Goal: Find specific page/section: Find specific page/section

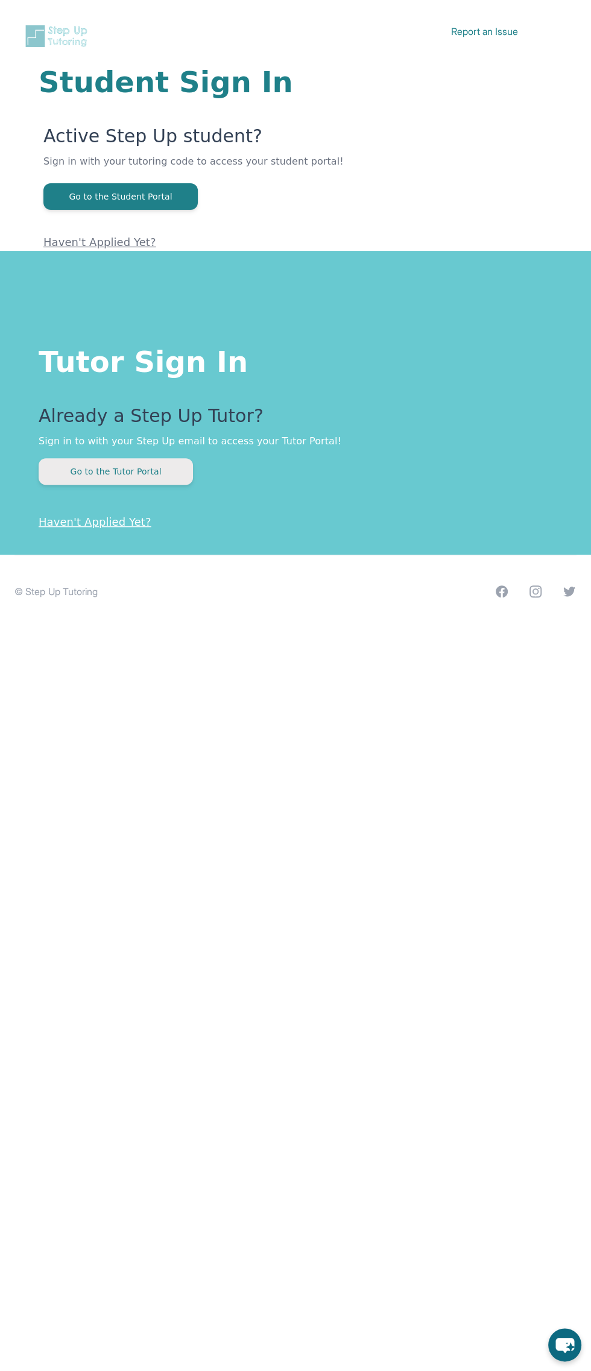
click at [168, 481] on button "Go to the Tutor Portal" at bounding box center [116, 471] width 154 height 27
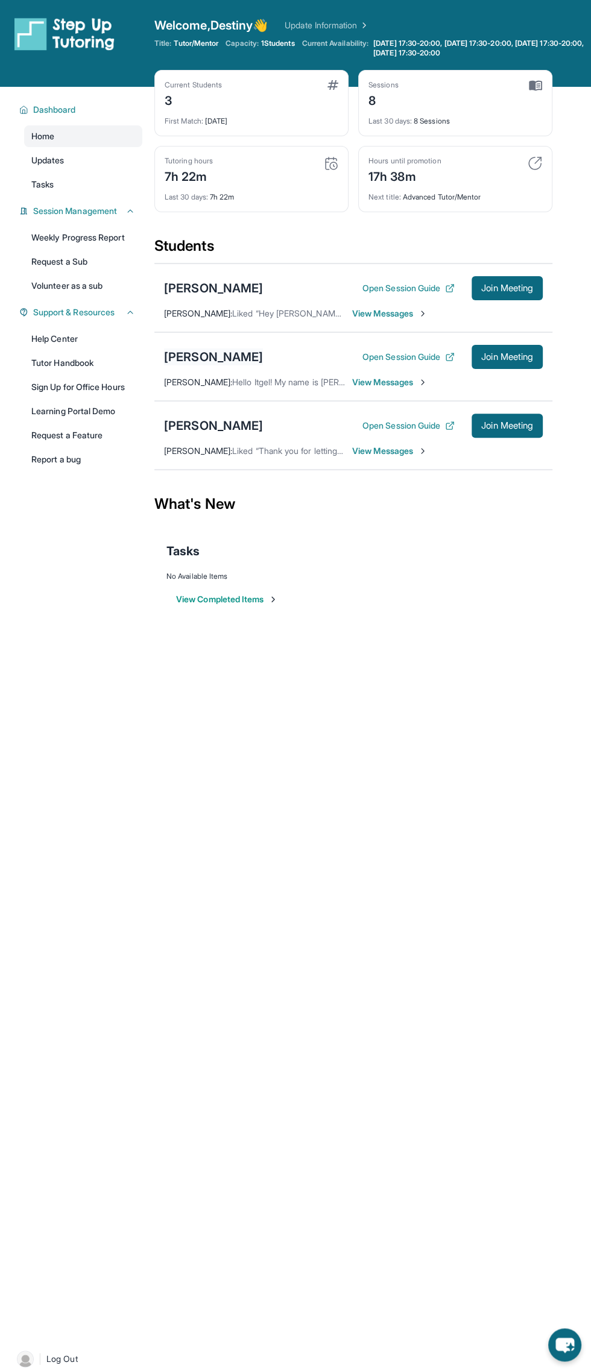
click at [244, 355] on div "[PERSON_NAME]" at bounding box center [213, 357] width 99 height 17
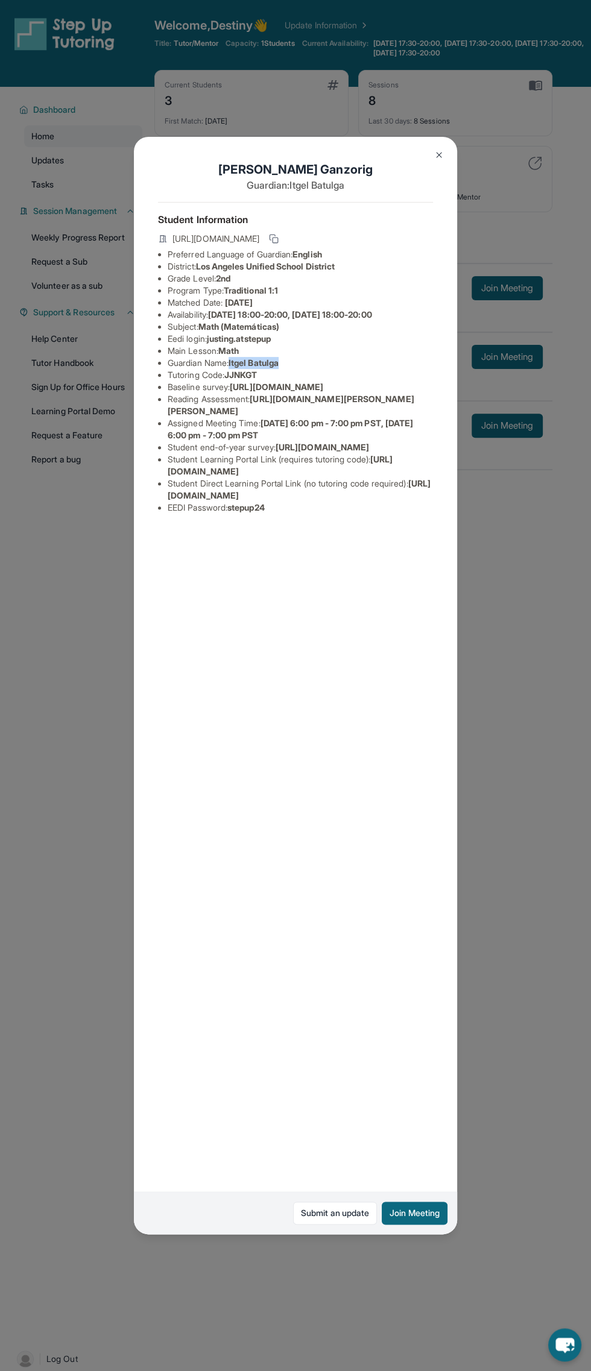
copy li "Itgel Batulga"
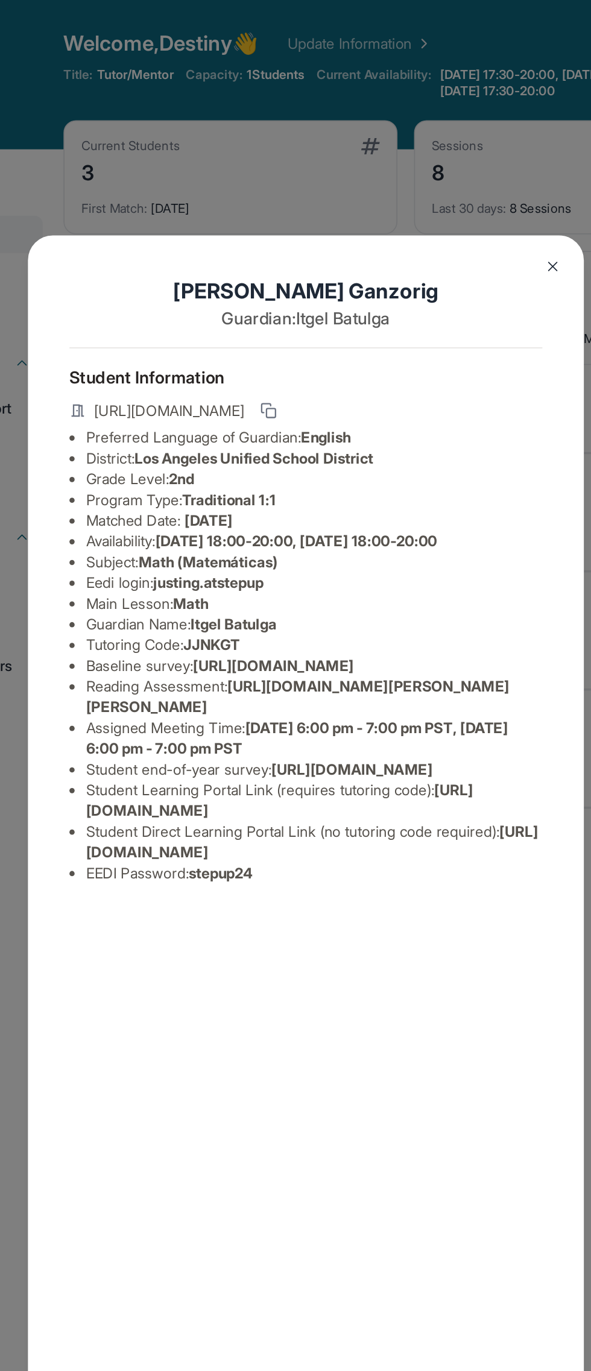
scroll to position [0, 355]
click at [442, 153] on img at bounding box center [439, 155] width 10 height 10
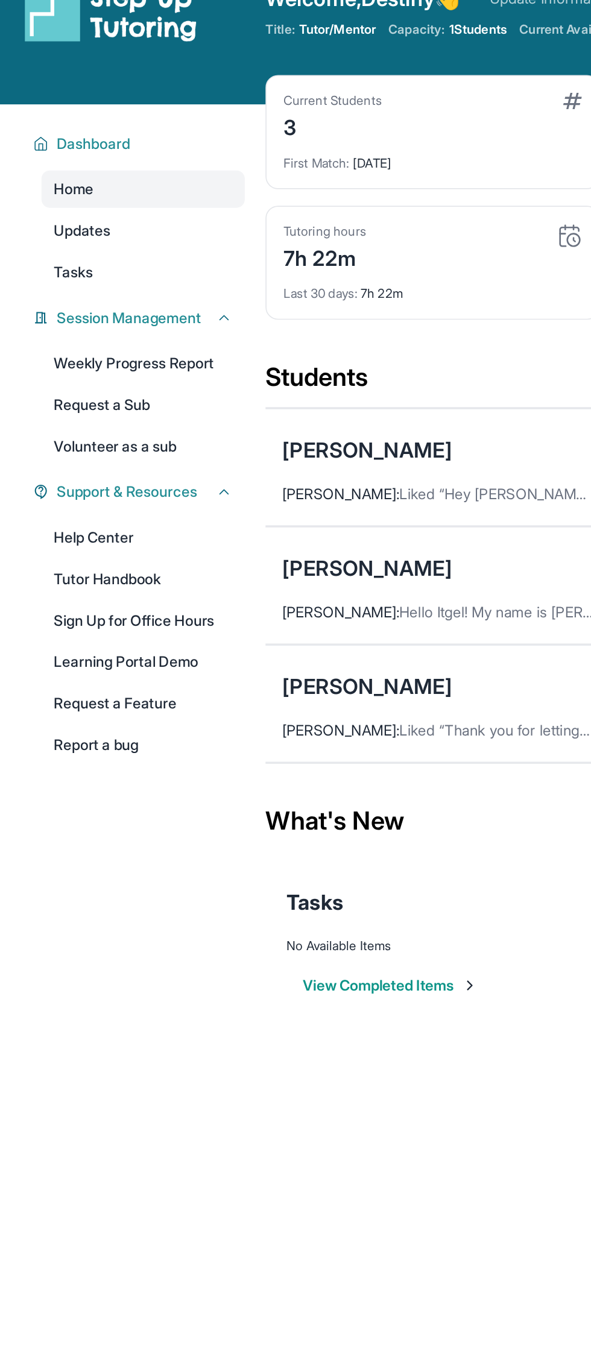
scroll to position [0, 0]
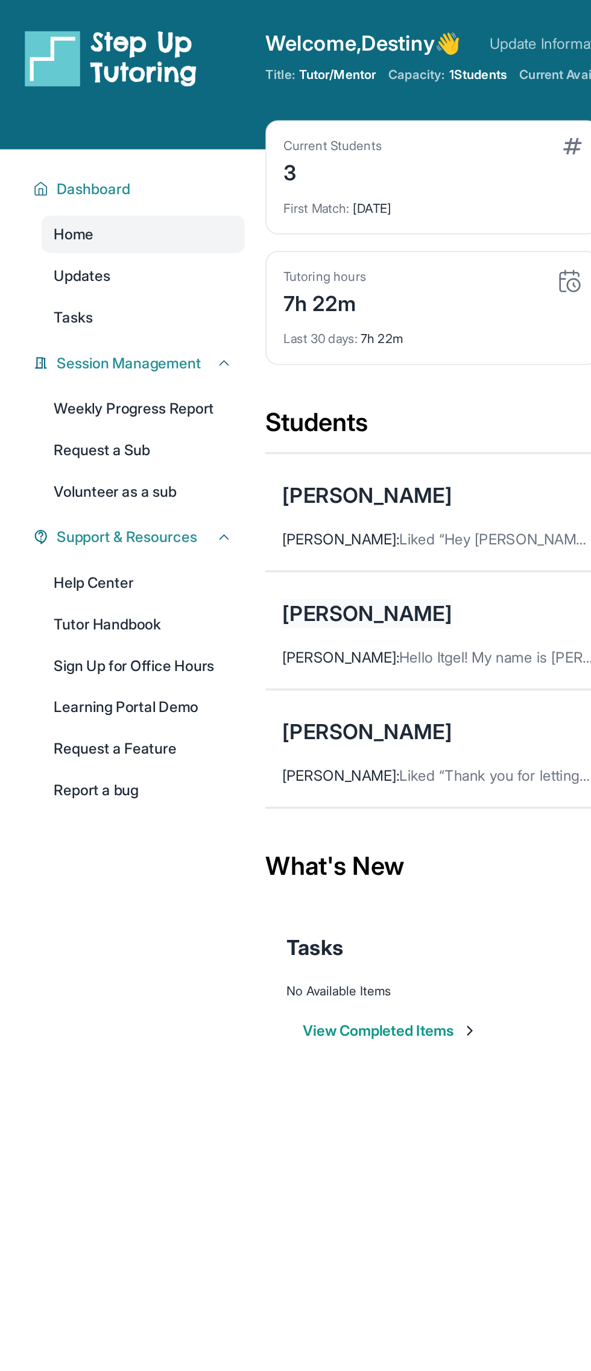
click at [228, 352] on div "[PERSON_NAME]" at bounding box center [213, 357] width 99 height 17
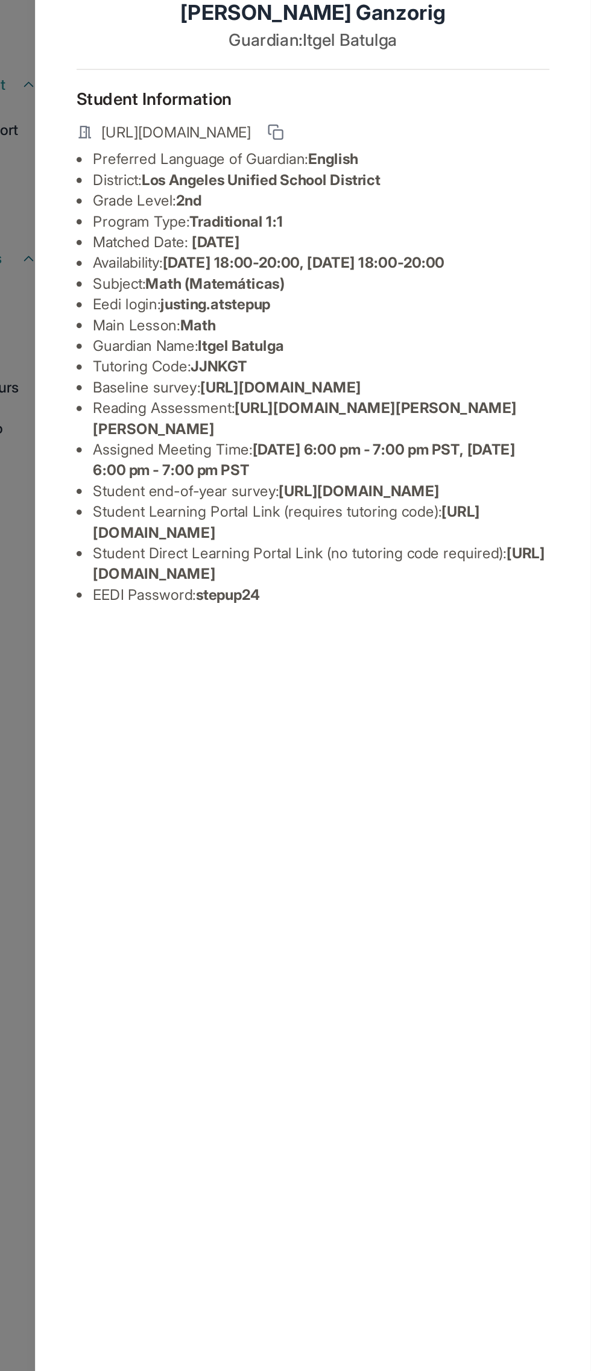
scroll to position [0, 18]
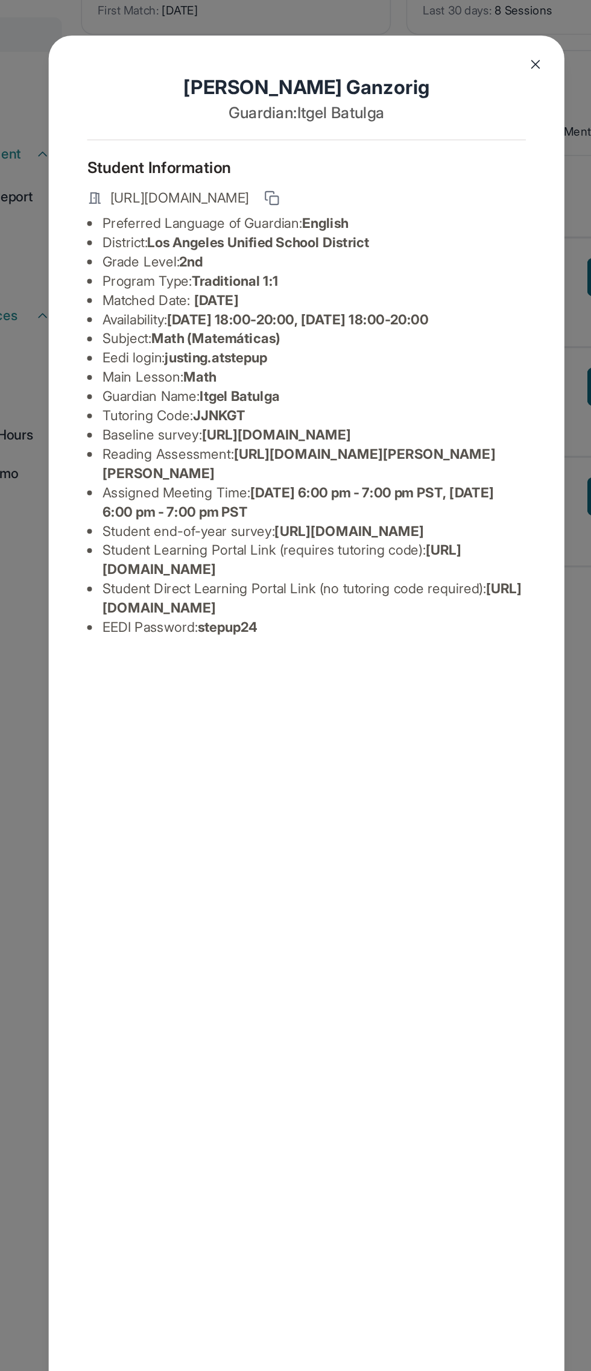
click at [442, 160] on button at bounding box center [439, 155] width 24 height 24
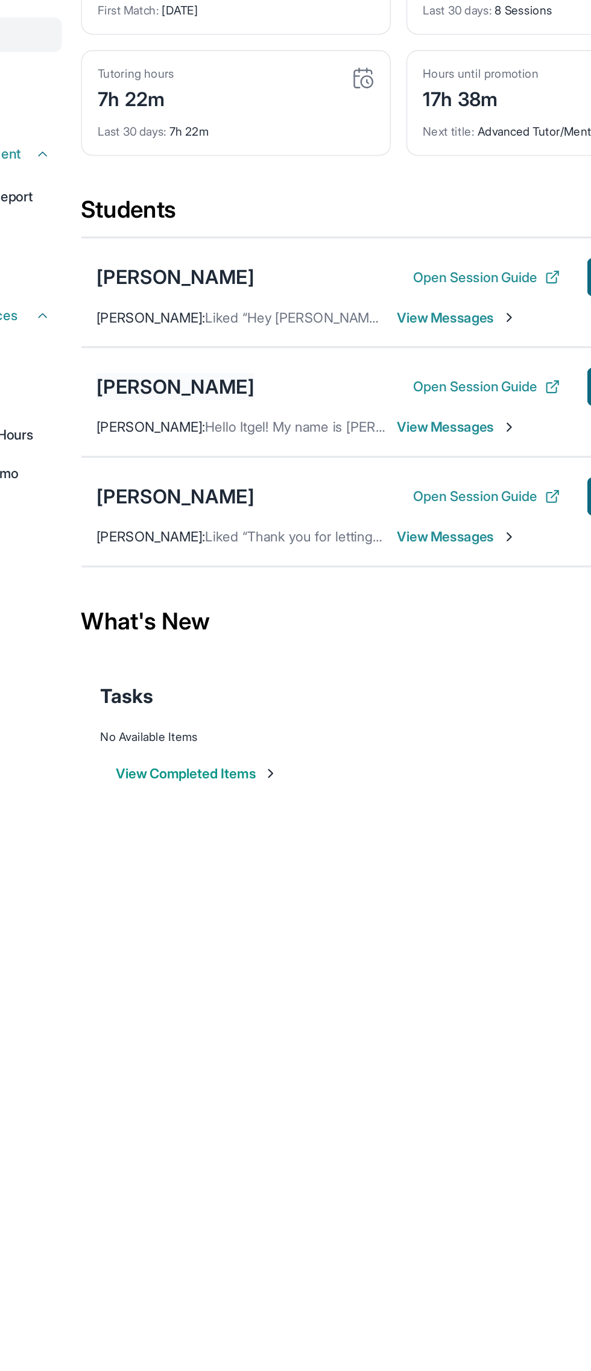
click at [236, 352] on div "[PERSON_NAME]" at bounding box center [213, 357] width 99 height 17
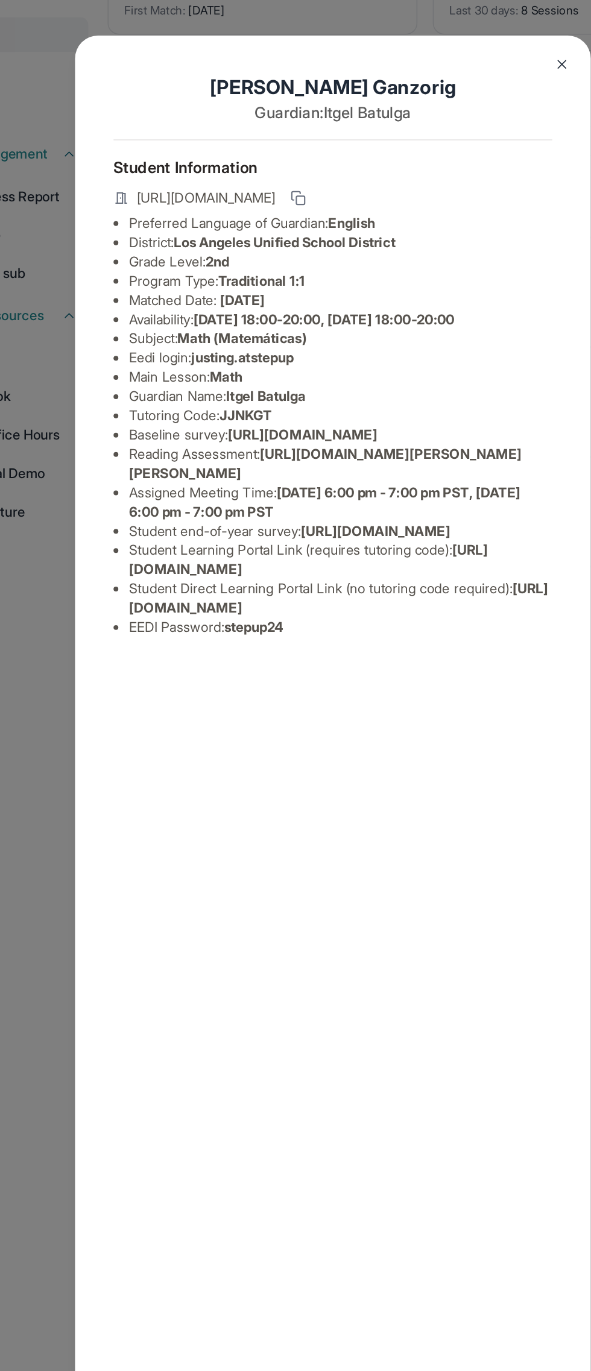
copy span "[URL][DOMAIN_NAME]"
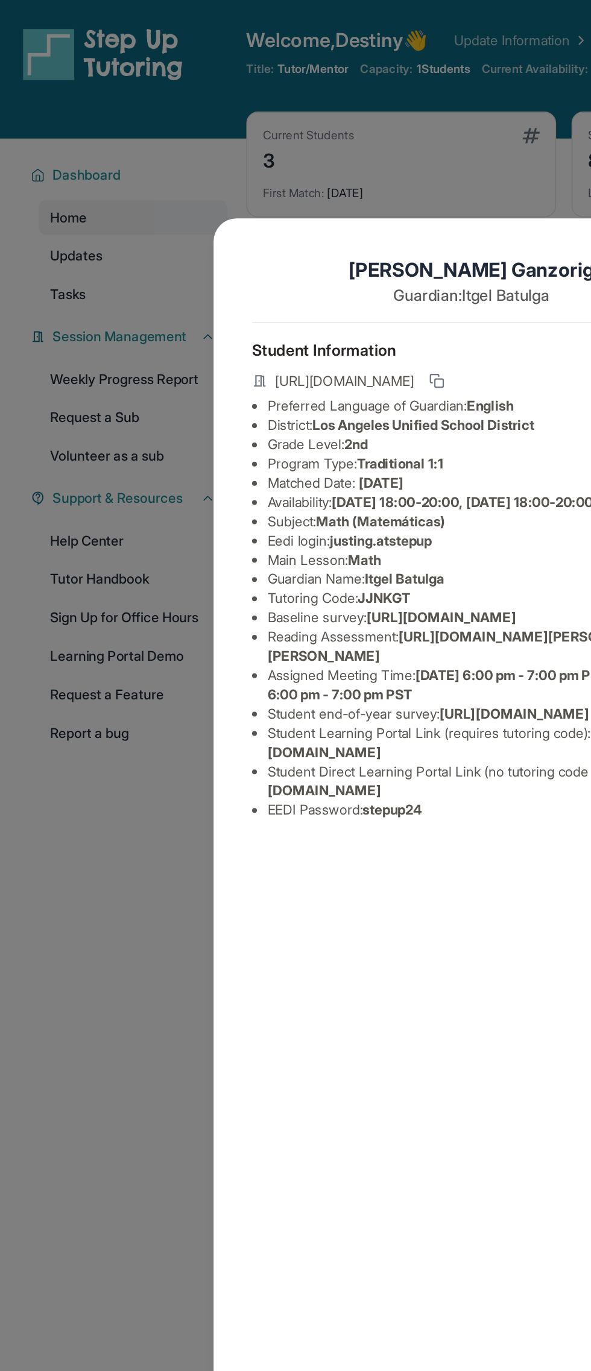
click at [58, 516] on div "[PERSON_NAME] Guardian: Itgel Batulga Student Information [URL][DOMAIN_NAME] Pr…" at bounding box center [295, 685] width 591 height 1371
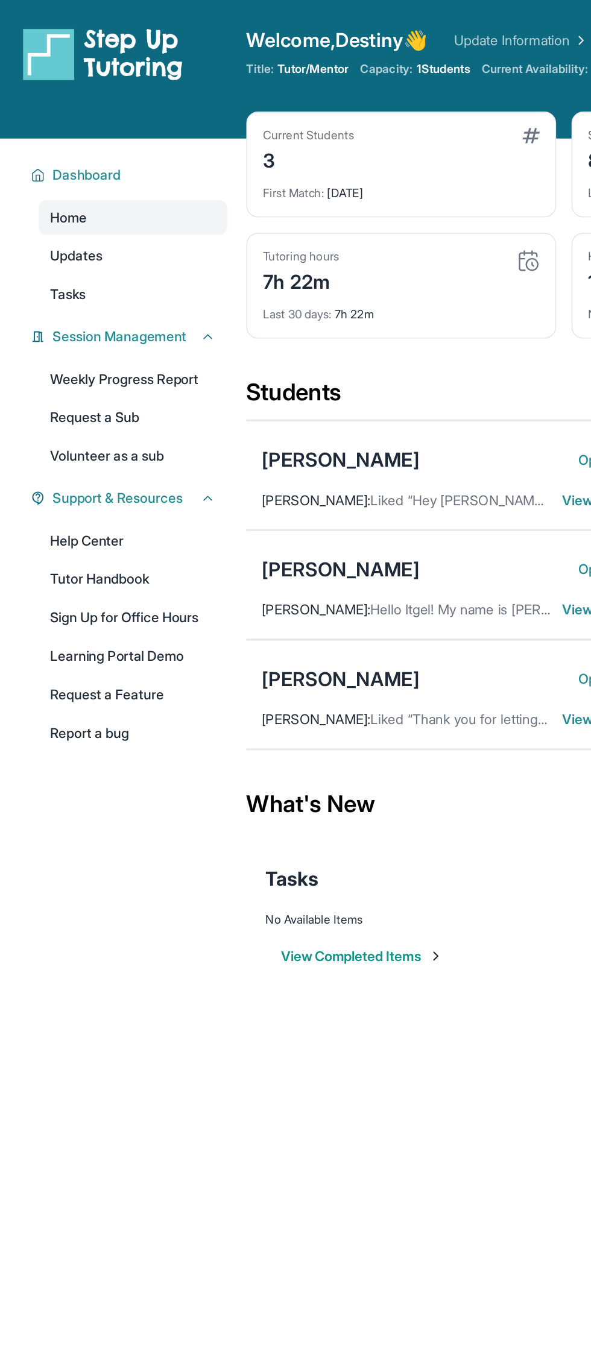
click at [74, 570] on div "Dashboard Home Updates Tasks Session Management Weekly Progress Report Request …" at bounding box center [77, 710] width 154 height 1247
click at [48, 361] on link "Tutor Handbook" at bounding box center [83, 363] width 118 height 22
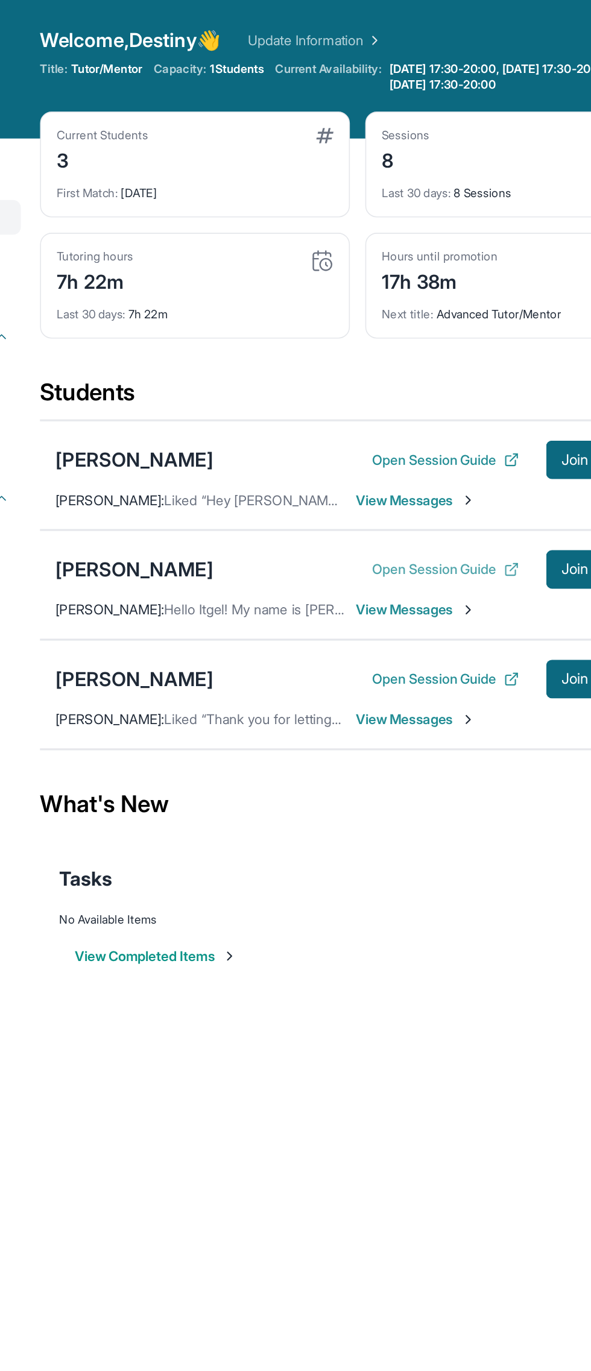
click at [405, 355] on button "Open Session Guide" at bounding box center [408, 357] width 92 height 12
